Goal: Task Accomplishment & Management: Use online tool/utility

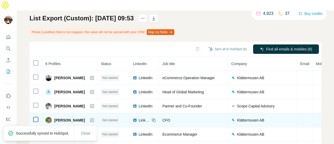
scroll to position [38, 0]
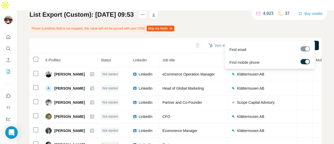
click at [283, 43] on span "Find all emails & mobiles (6)" at bounding box center [289, 45] width 46 height 5
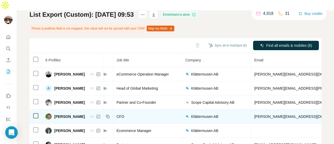
scroll to position [0, 53]
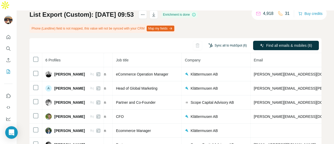
click at [214, 41] on button "Sync all to HubSpot (6)" at bounding box center [228, 45] width 46 height 8
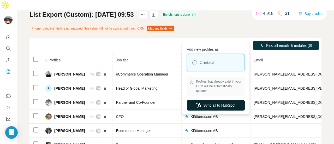
click at [207, 107] on button "Sync all to HubSpot" at bounding box center [216, 105] width 58 height 10
